Goal: Task Accomplishment & Management: Use online tool/utility

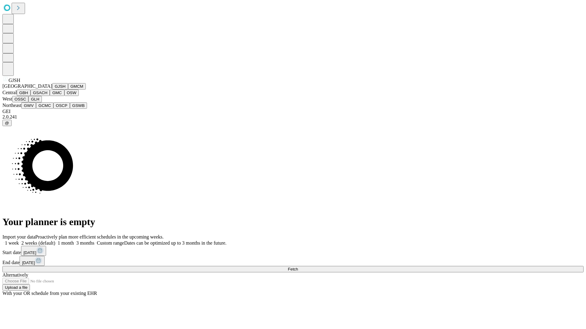
click at [52, 90] on button "GJSH" at bounding box center [60, 86] width 16 height 6
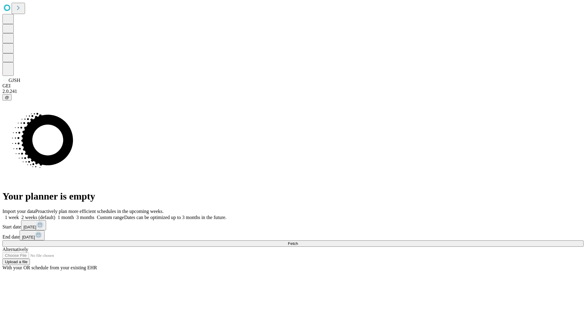
click at [74, 215] on label "1 month" at bounding box center [64, 217] width 19 height 5
click at [298, 242] on span "Fetch" at bounding box center [293, 244] width 10 height 5
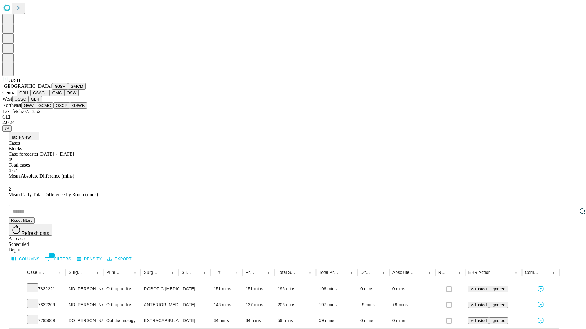
click at [68, 90] on button "GMCM" at bounding box center [77, 86] width 18 height 6
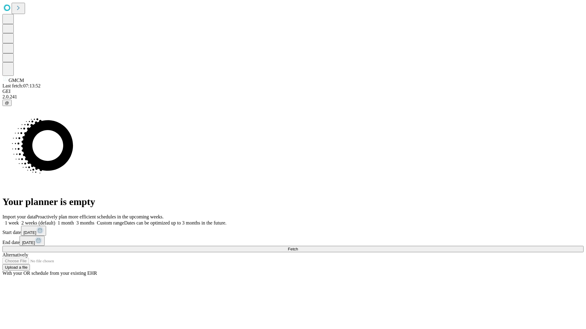
click at [74, 221] on label "1 month" at bounding box center [64, 223] width 19 height 5
click at [298, 247] on span "Fetch" at bounding box center [293, 249] width 10 height 5
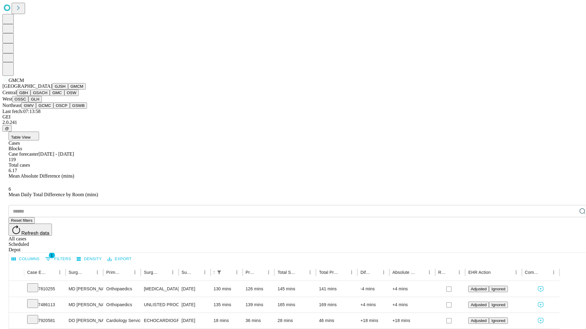
click at [31, 96] on button "GBH" at bounding box center [24, 93] width 14 height 6
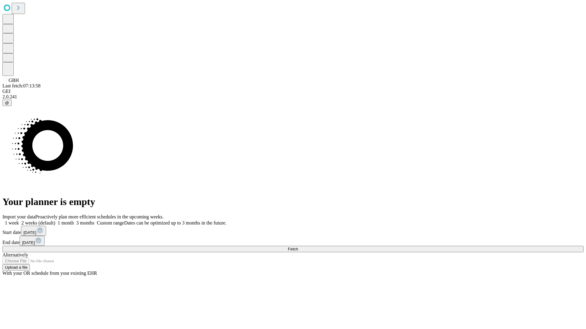
click at [74, 221] on label "1 month" at bounding box center [64, 223] width 19 height 5
click at [298, 247] on span "Fetch" at bounding box center [293, 249] width 10 height 5
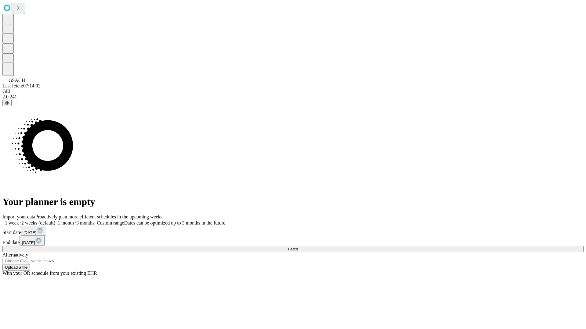
click at [298, 247] on span "Fetch" at bounding box center [293, 249] width 10 height 5
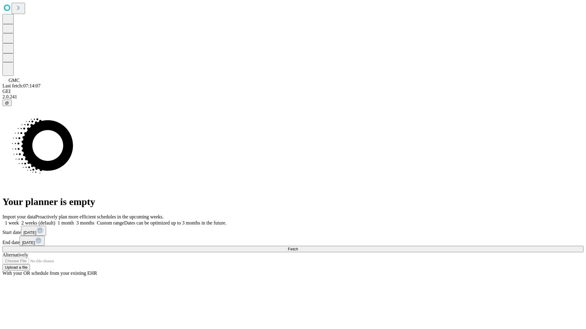
click at [298, 247] on span "Fetch" at bounding box center [293, 249] width 10 height 5
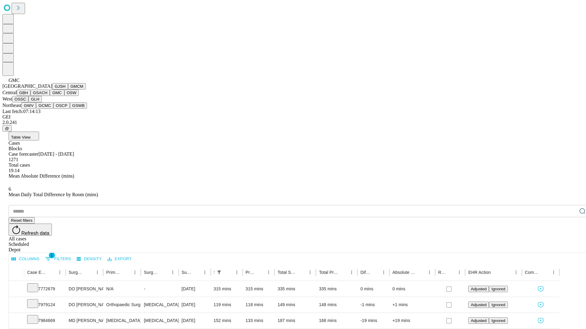
click at [64, 96] on button "OSW" at bounding box center [71, 93] width 15 height 6
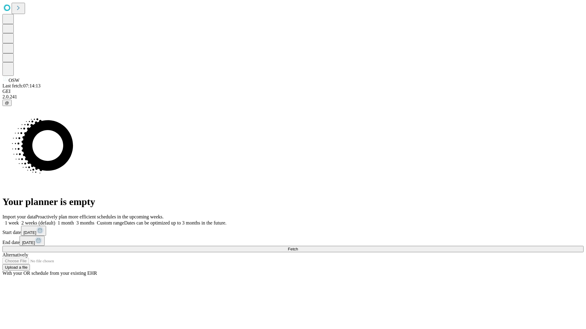
click at [74, 221] on label "1 month" at bounding box center [64, 223] width 19 height 5
click at [298, 247] on span "Fetch" at bounding box center [293, 249] width 10 height 5
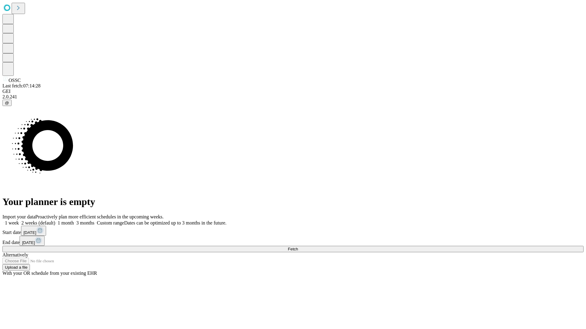
click at [74, 221] on label "1 month" at bounding box center [64, 223] width 19 height 5
click at [298, 247] on span "Fetch" at bounding box center [293, 249] width 10 height 5
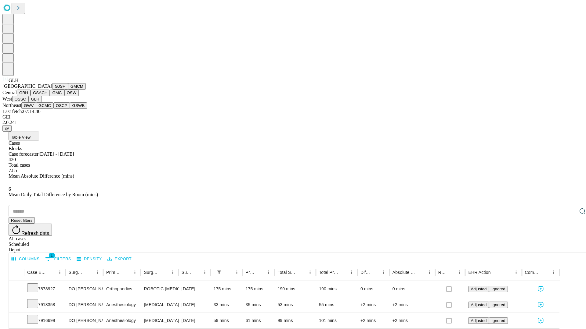
click at [36, 109] on button "GWV" at bounding box center [28, 105] width 15 height 6
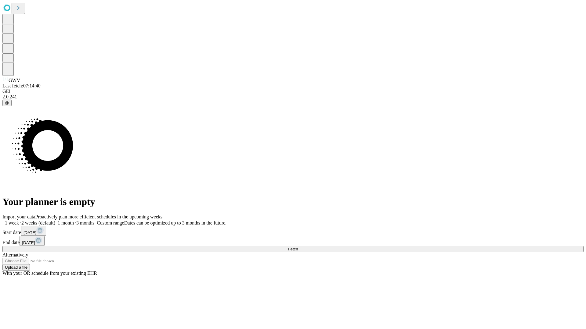
click at [74, 221] on label "1 month" at bounding box center [64, 223] width 19 height 5
click at [298, 247] on span "Fetch" at bounding box center [293, 249] width 10 height 5
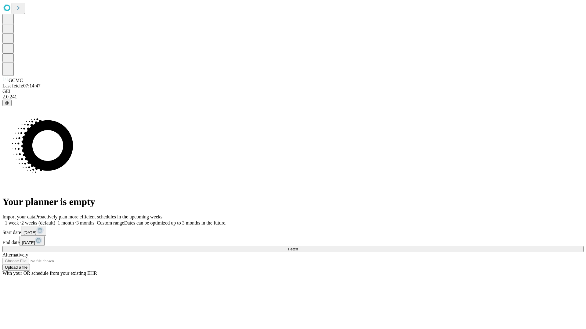
click at [74, 221] on label "1 month" at bounding box center [64, 223] width 19 height 5
click at [298, 247] on span "Fetch" at bounding box center [293, 249] width 10 height 5
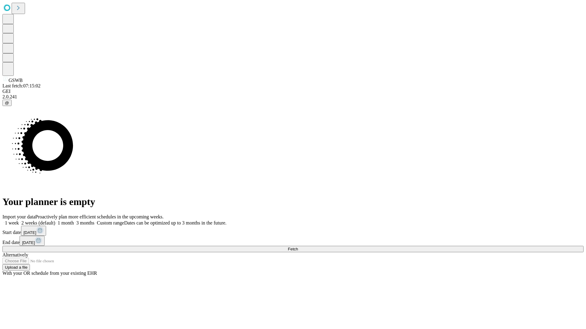
click at [74, 221] on label "1 month" at bounding box center [64, 223] width 19 height 5
click at [298, 247] on span "Fetch" at bounding box center [293, 249] width 10 height 5
